Goal: Task Accomplishment & Management: Use online tool/utility

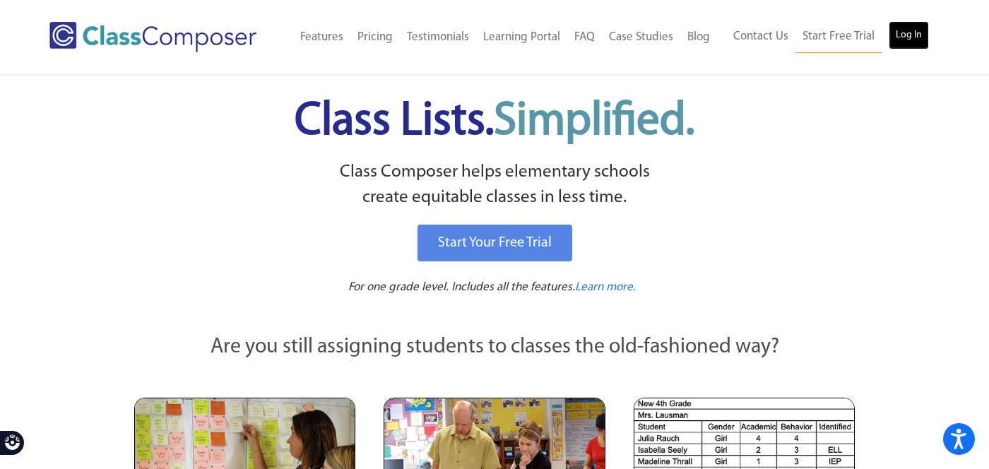
click at [912, 32] on link "Log In" at bounding box center [909, 35] width 40 height 28
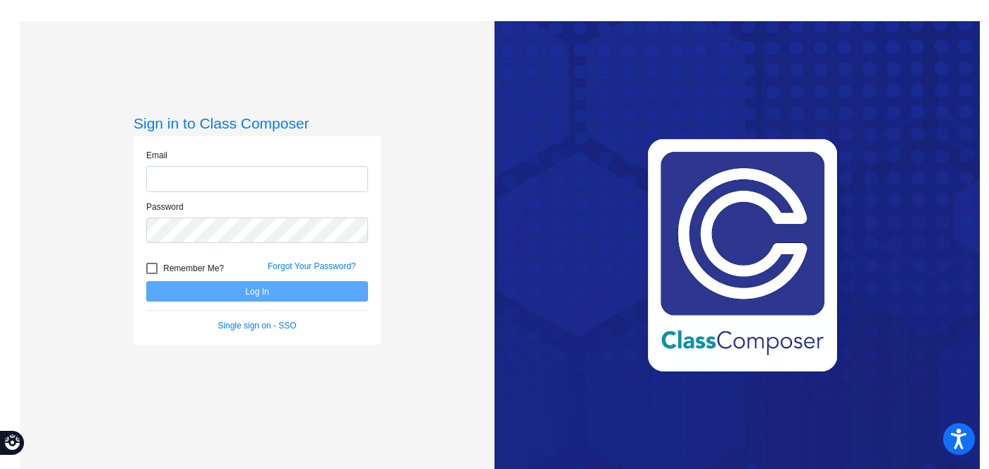
type input "[EMAIL_ADDRESS][DOMAIN_NAME]"
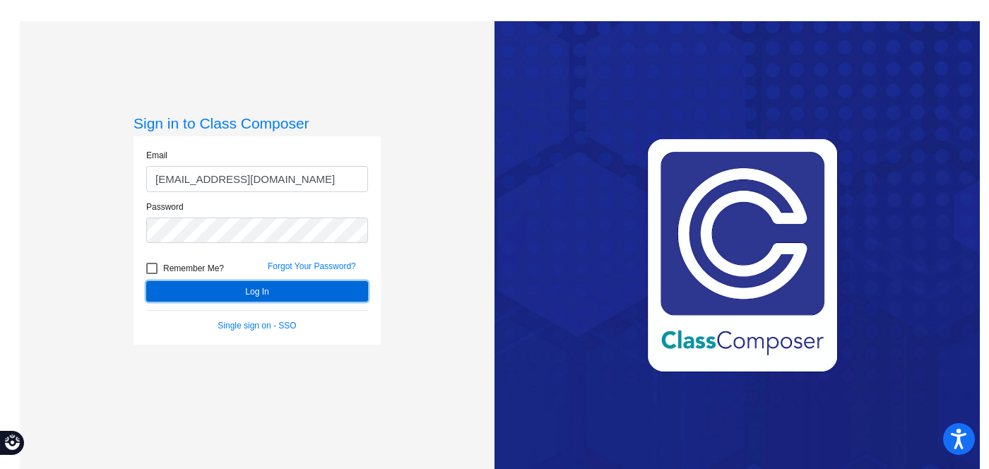
click at [208, 293] on button "Log In" at bounding box center [257, 291] width 222 height 20
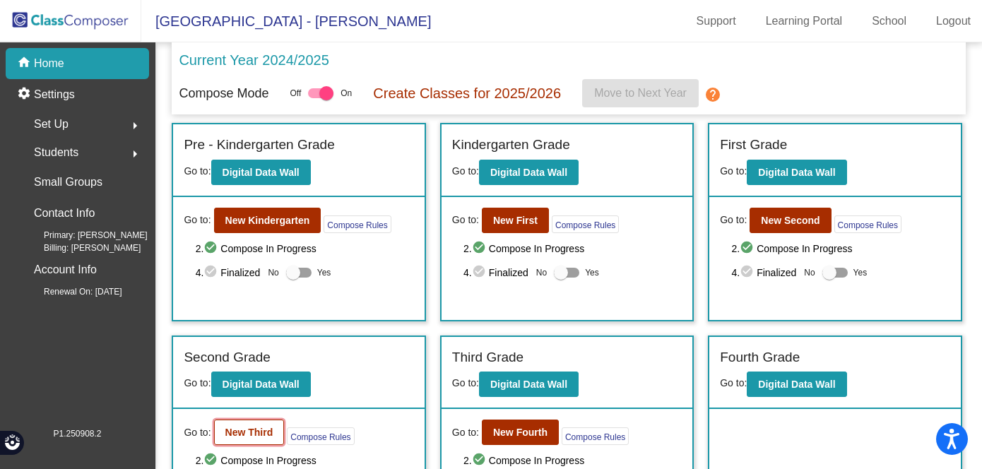
click at [257, 432] on b "New Third" at bounding box center [249, 432] width 48 height 11
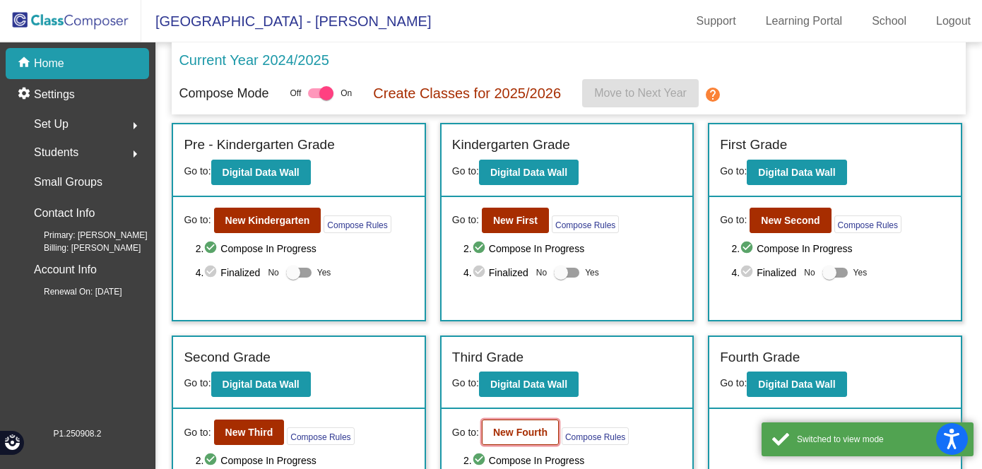
click at [526, 435] on b "New Fourth" at bounding box center [520, 432] width 54 height 11
click at [257, 428] on b "New Third" at bounding box center [249, 432] width 48 height 11
click at [777, 227] on button "New Second" at bounding box center [790, 220] width 81 height 25
click at [511, 222] on b "New First" at bounding box center [515, 220] width 45 height 11
click at [288, 218] on b "New Kindergarten" at bounding box center [267, 220] width 85 height 11
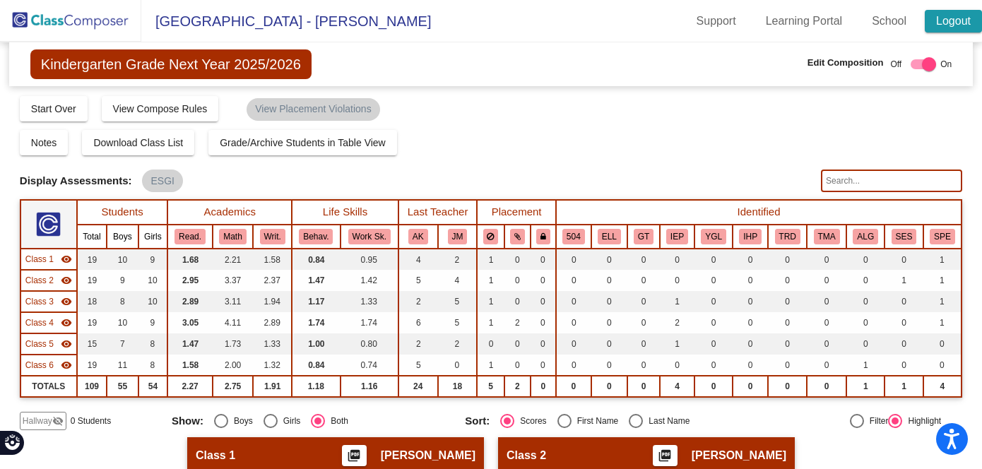
click at [953, 16] on link "Logout" at bounding box center [953, 21] width 57 height 23
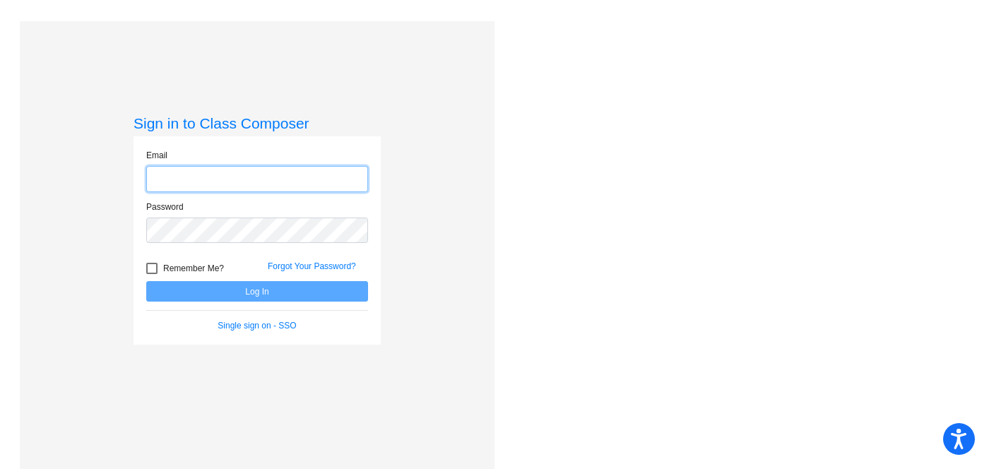
type input "[EMAIL_ADDRESS][DOMAIN_NAME]"
